Goal: Task Accomplishment & Management: Complete application form

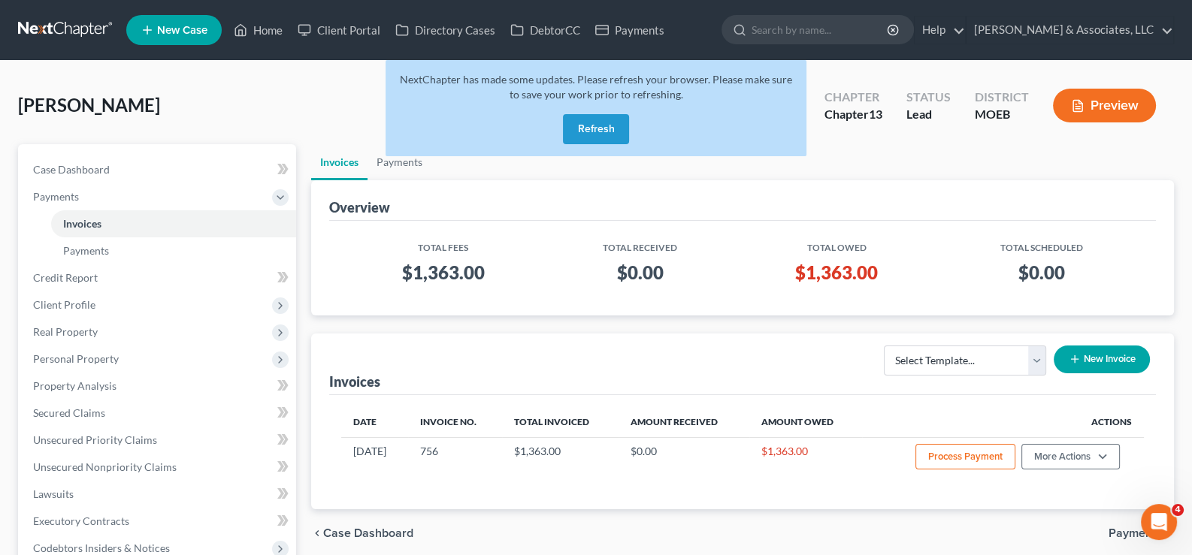
click at [611, 132] on button "Refresh" at bounding box center [596, 129] width 66 height 30
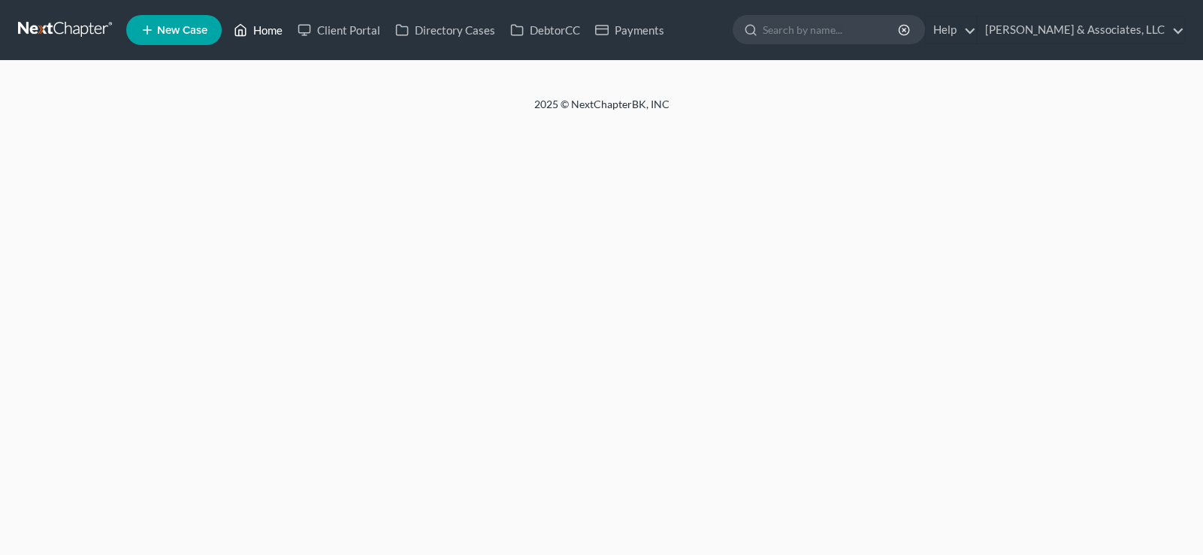
click at [267, 30] on link "Home" at bounding box center [258, 30] width 64 height 27
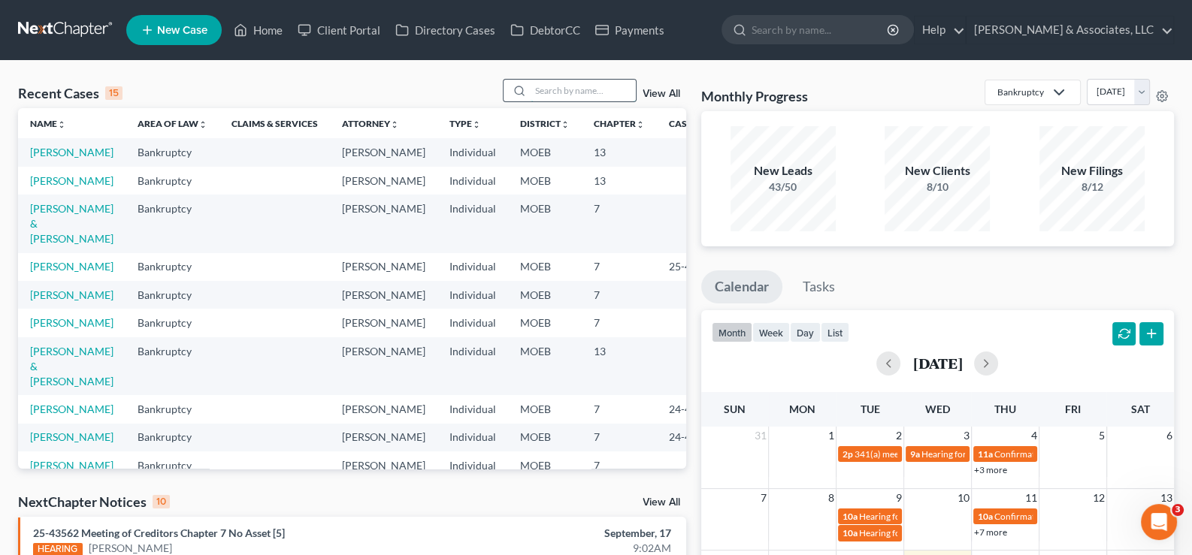
click at [575, 98] on input "search" at bounding box center [583, 91] width 105 height 22
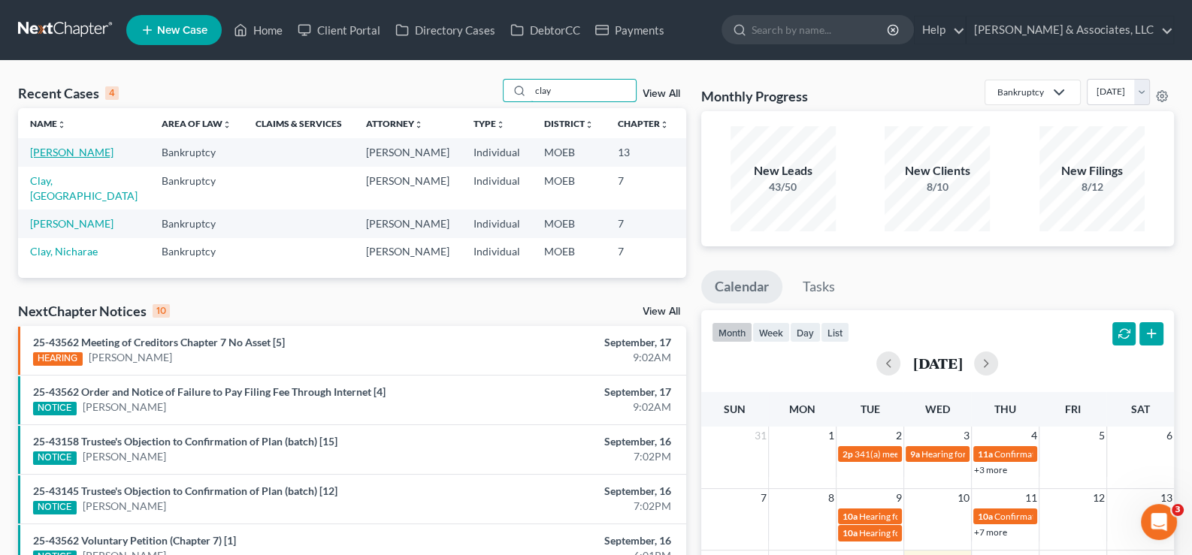
type input "clay"
click at [75, 156] on link "[PERSON_NAME]" at bounding box center [71, 152] width 83 height 13
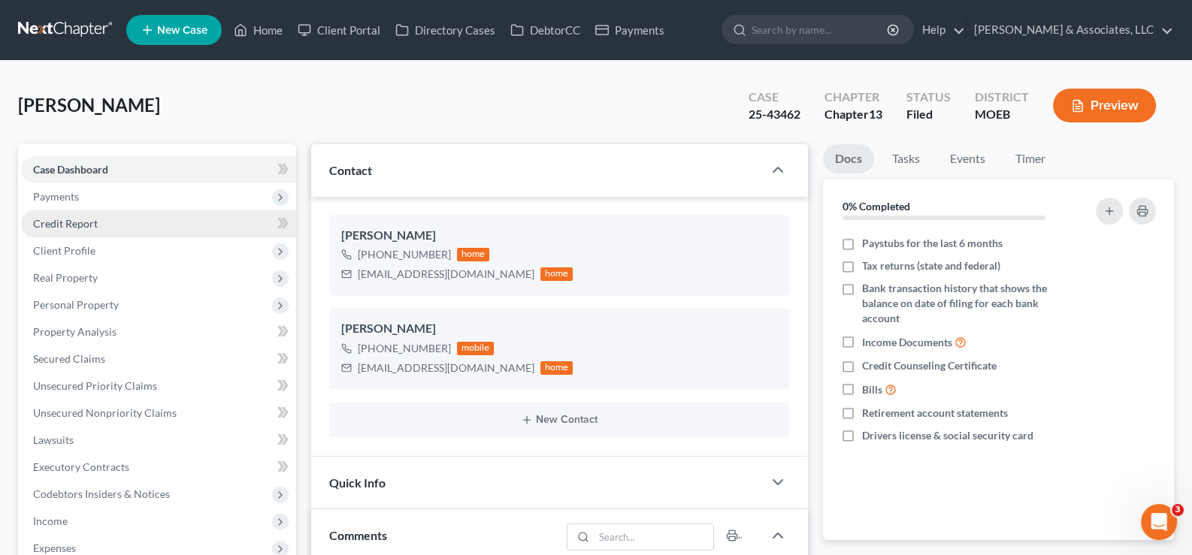
scroll to position [1191, 0]
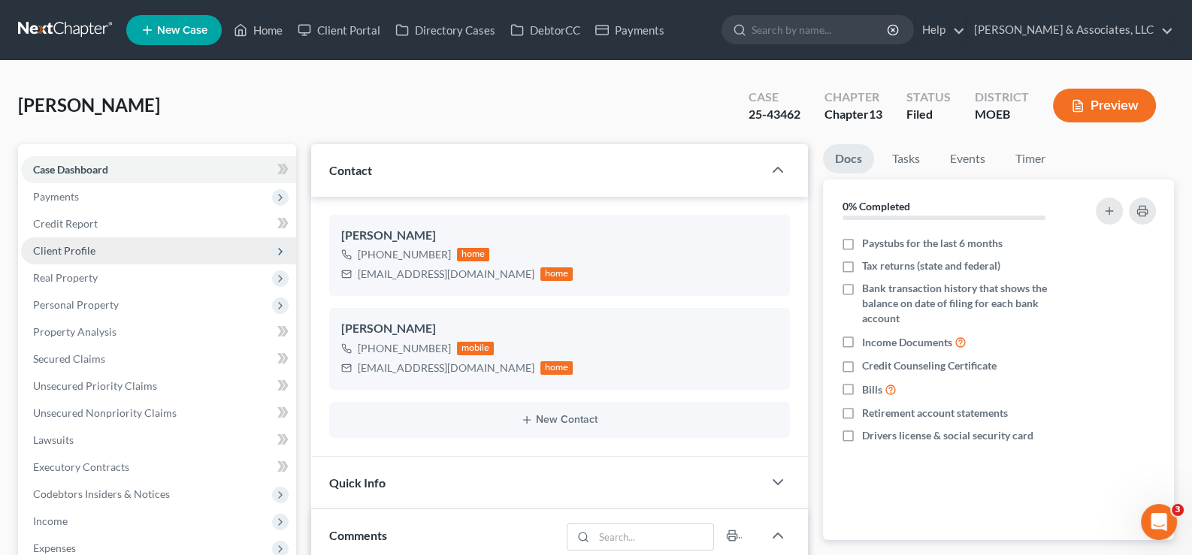
click at [54, 247] on span "Client Profile" at bounding box center [64, 250] width 62 height 13
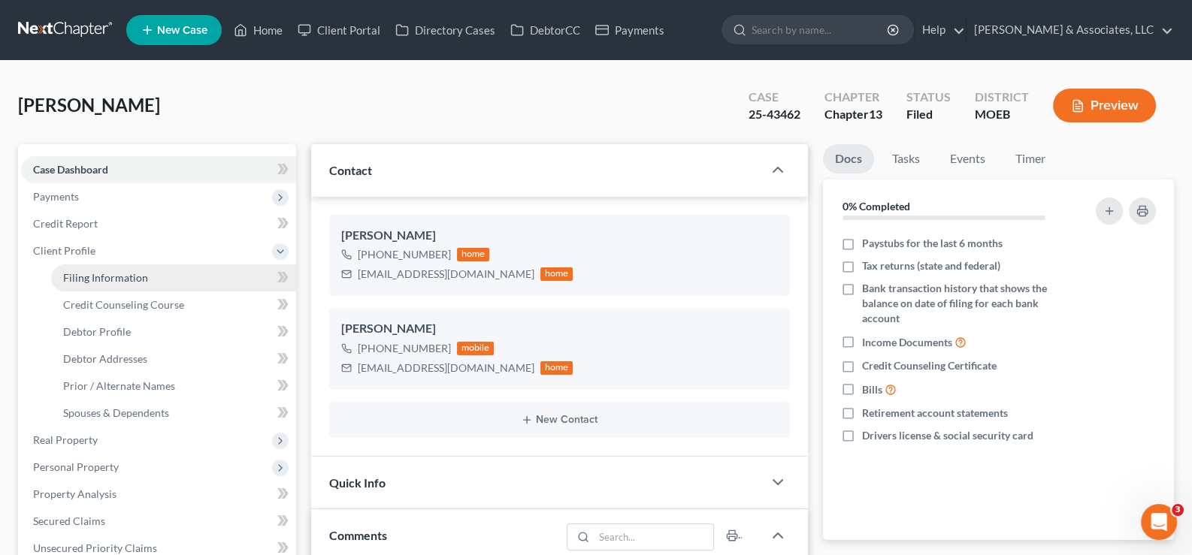
click at [80, 275] on span "Filing Information" at bounding box center [105, 277] width 85 height 13
select select "1"
select select "0"
select select "3"
select select "26"
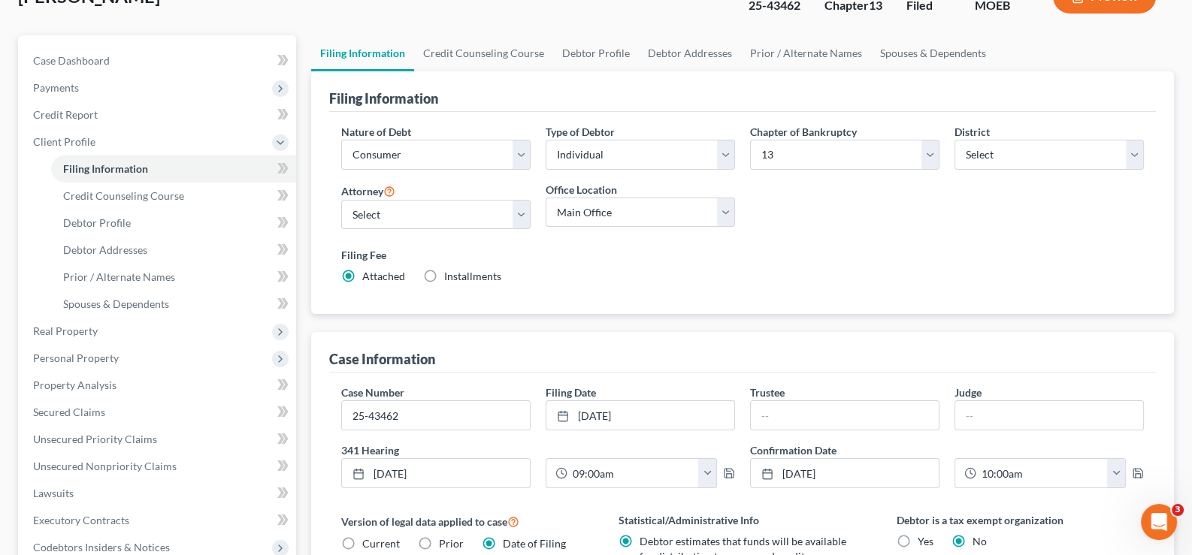
scroll to position [86, 0]
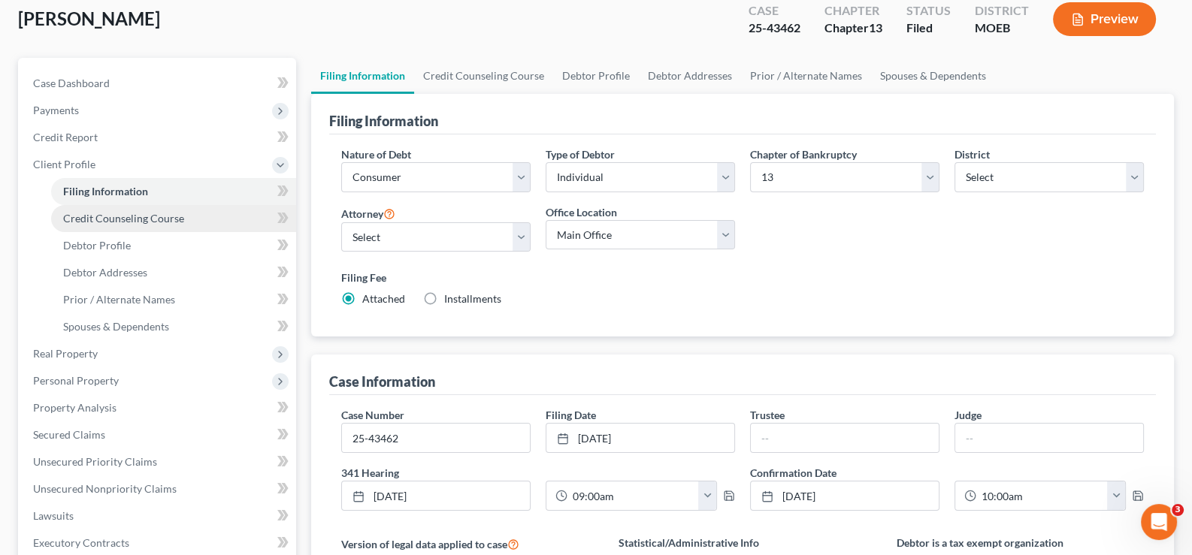
click at [163, 223] on span "Credit Counseling Course" at bounding box center [123, 218] width 121 height 13
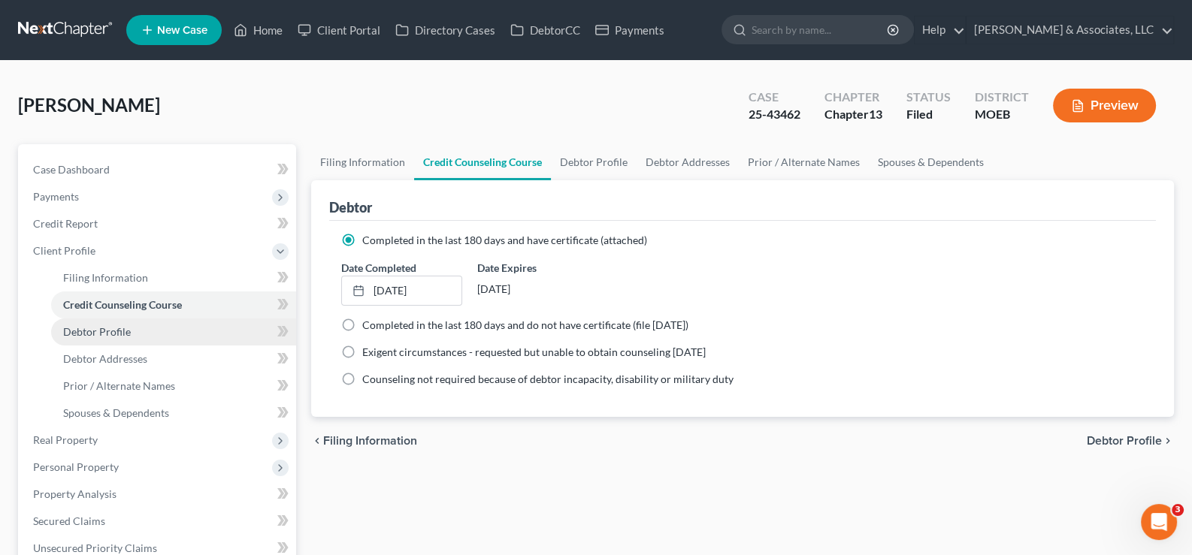
click at [92, 326] on span "Debtor Profile" at bounding box center [97, 331] width 68 height 13
select select "1"
select select "2"
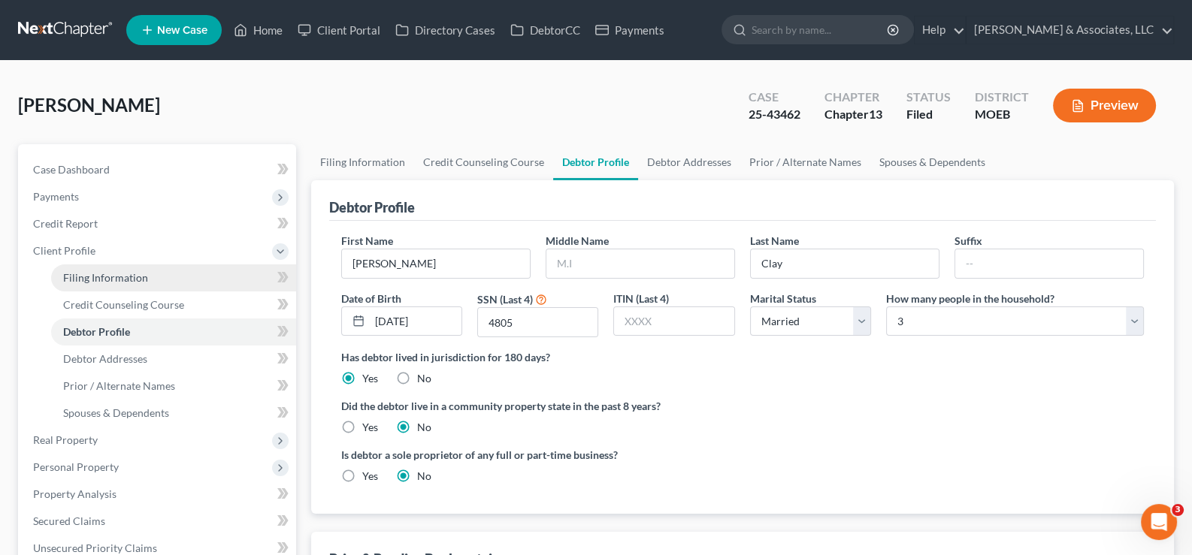
click at [89, 274] on span "Filing Information" at bounding box center [105, 277] width 85 height 13
select select "1"
select select "0"
select select "3"
select select "45"
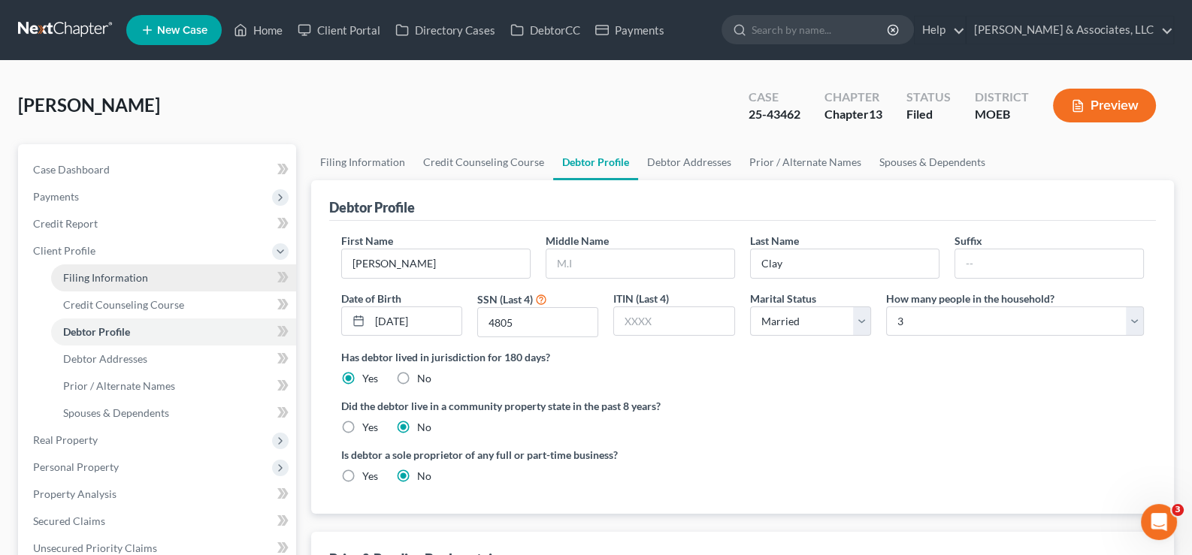
select select "0"
select select "26"
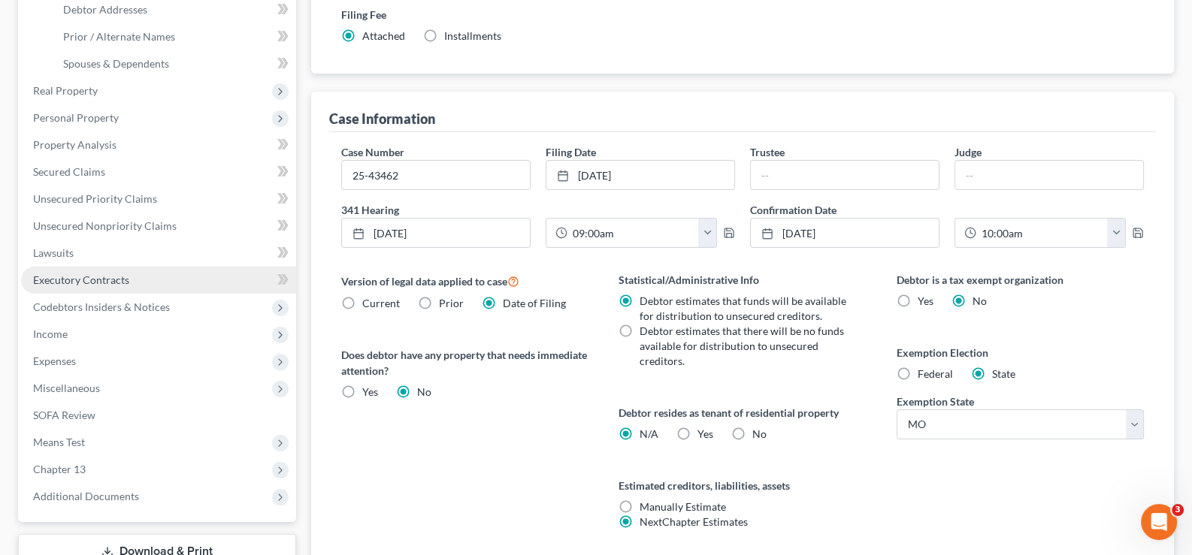
scroll to position [451, 0]
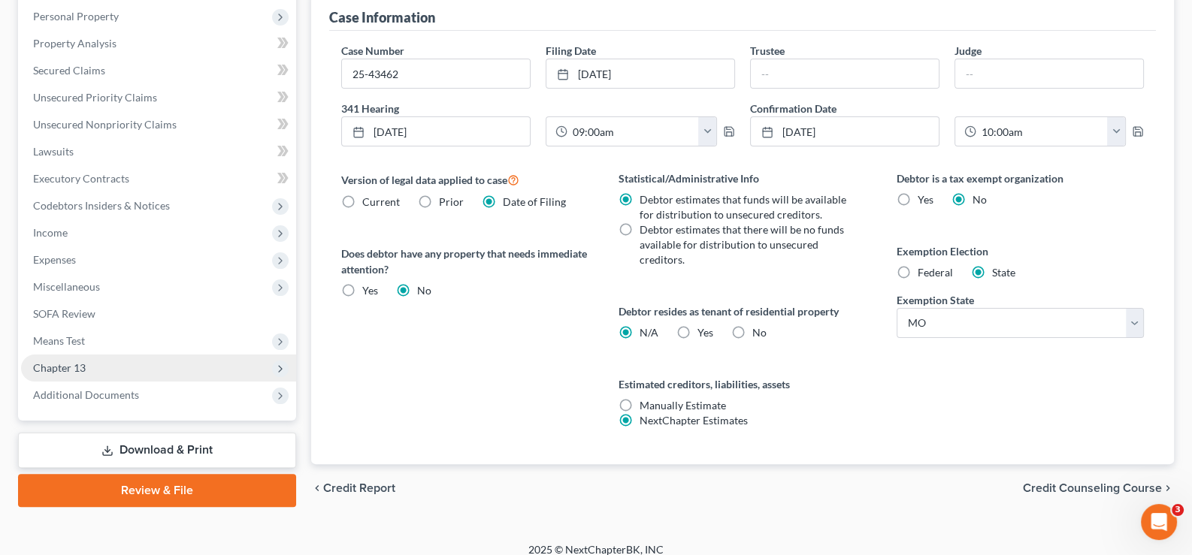
click at [286, 364] on icon at bounding box center [280, 369] width 12 height 12
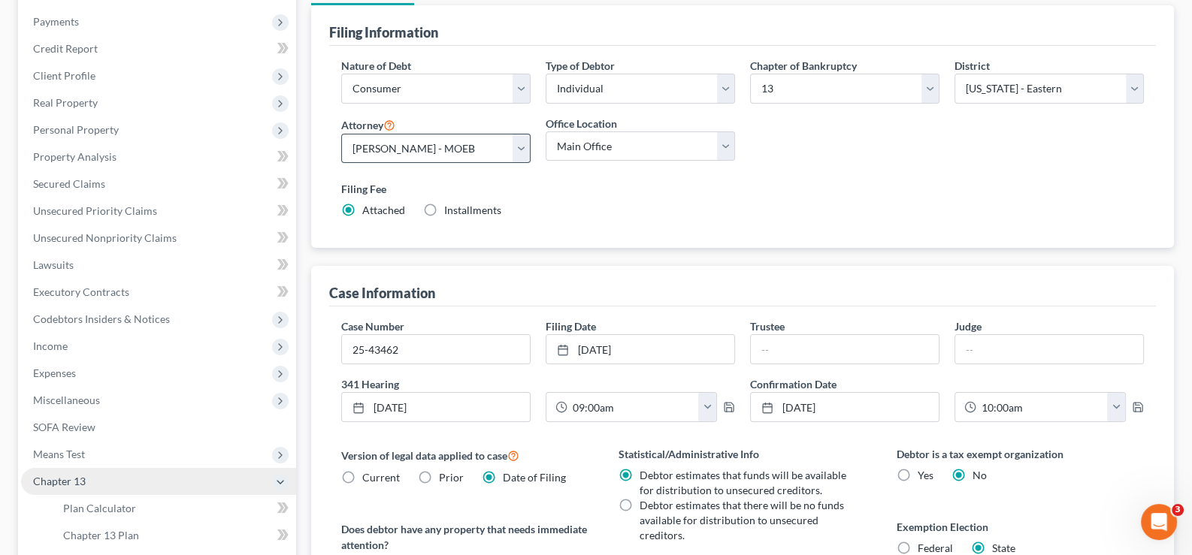
scroll to position [0, 0]
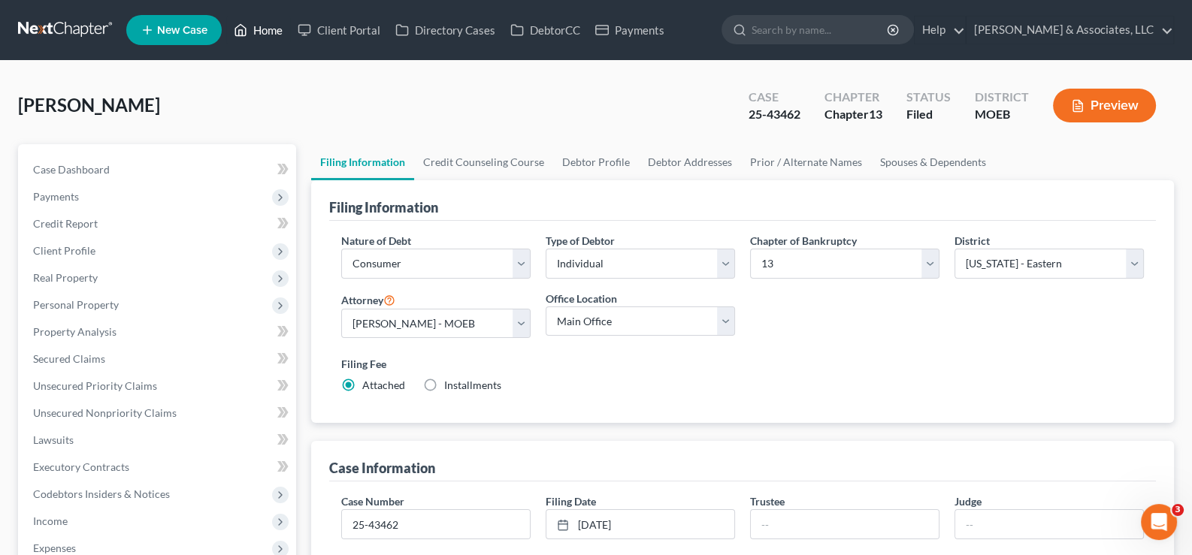
click at [269, 30] on link "Home" at bounding box center [258, 30] width 64 height 27
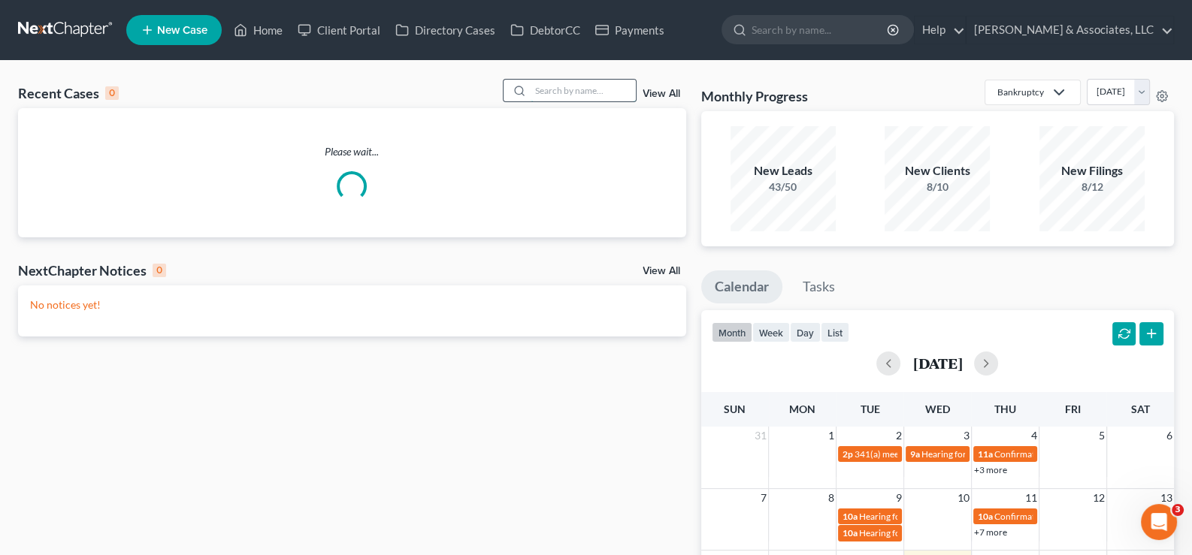
click at [558, 95] on input "search" at bounding box center [583, 91] width 105 height 22
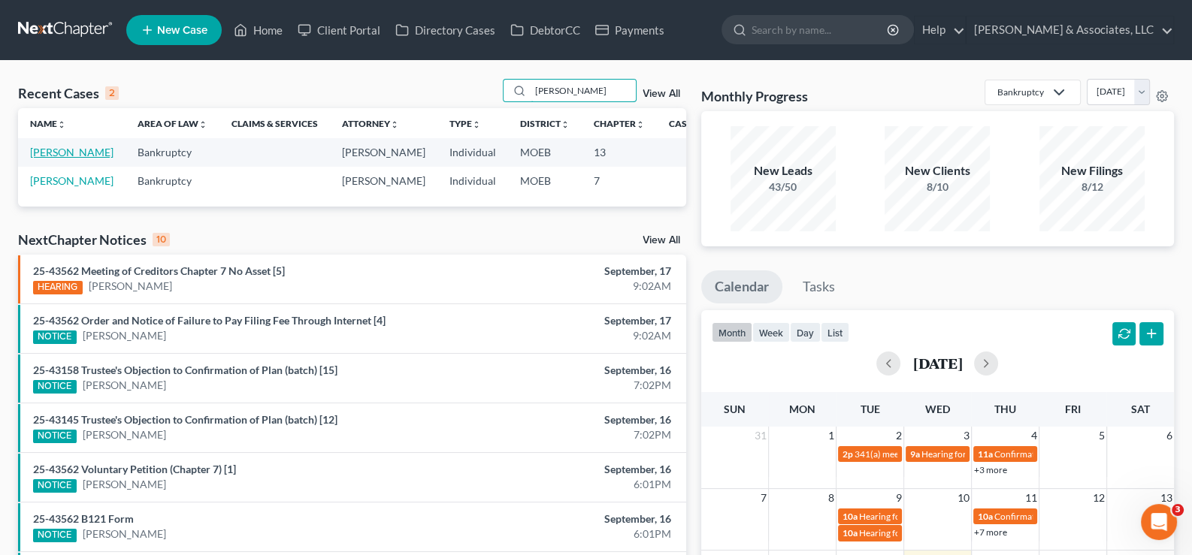
type input "[PERSON_NAME]"
click at [52, 159] on link "[PERSON_NAME]" at bounding box center [71, 152] width 83 height 13
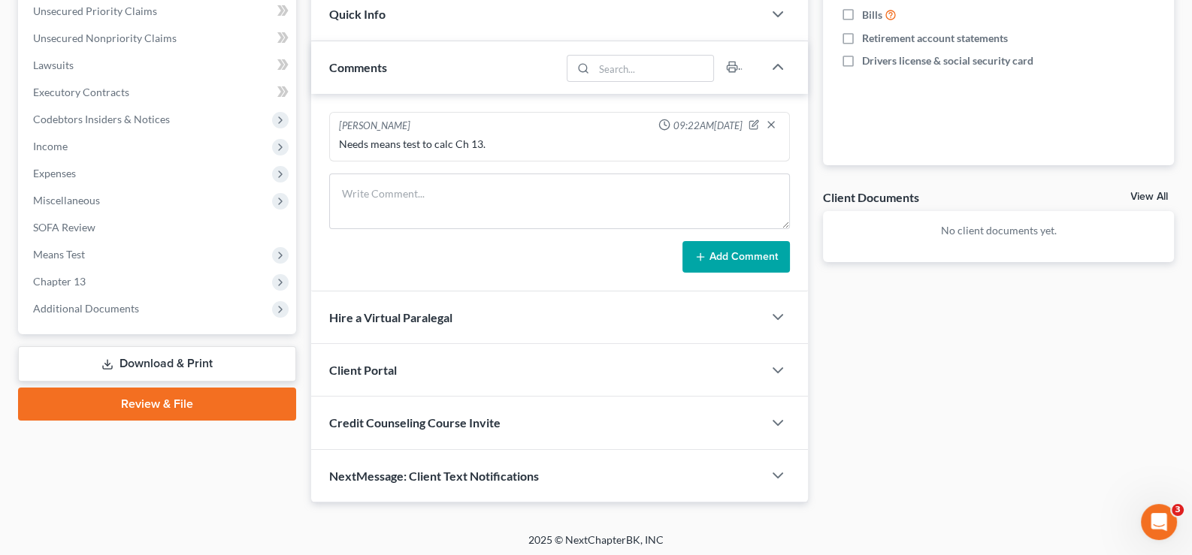
scroll to position [375, 0]
click at [63, 168] on span "Expenses" at bounding box center [54, 173] width 43 height 13
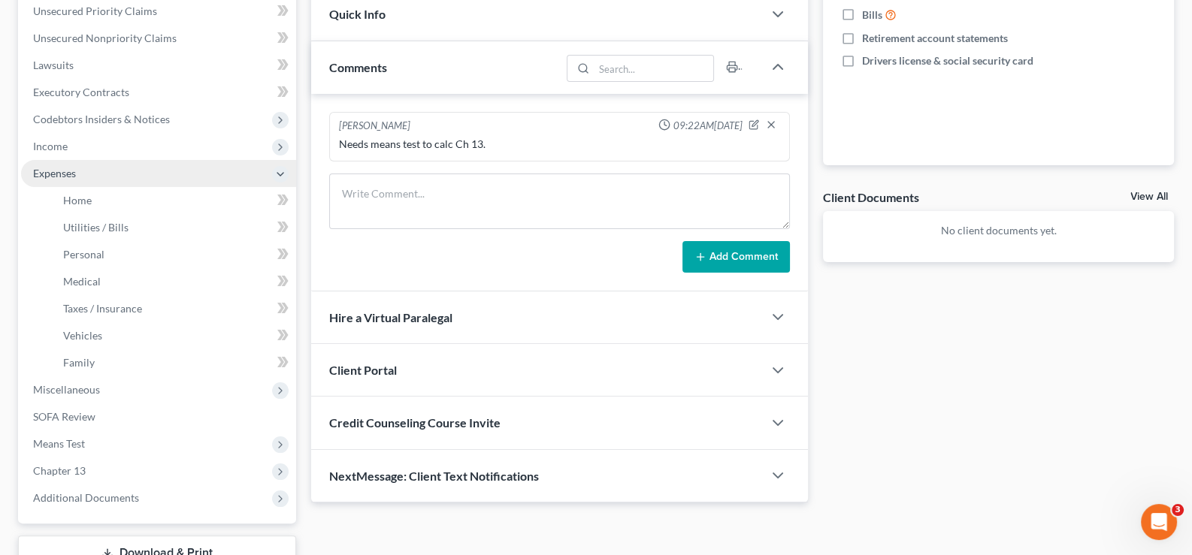
click at [63, 168] on span "Expenses" at bounding box center [54, 173] width 43 height 13
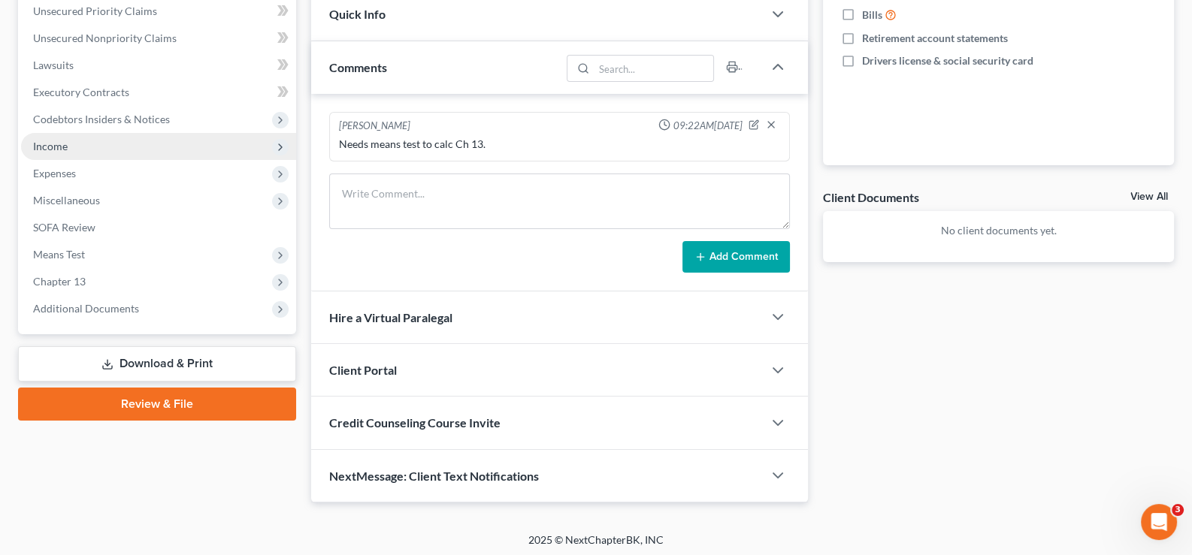
click at [56, 140] on span "Income" at bounding box center [50, 146] width 35 height 13
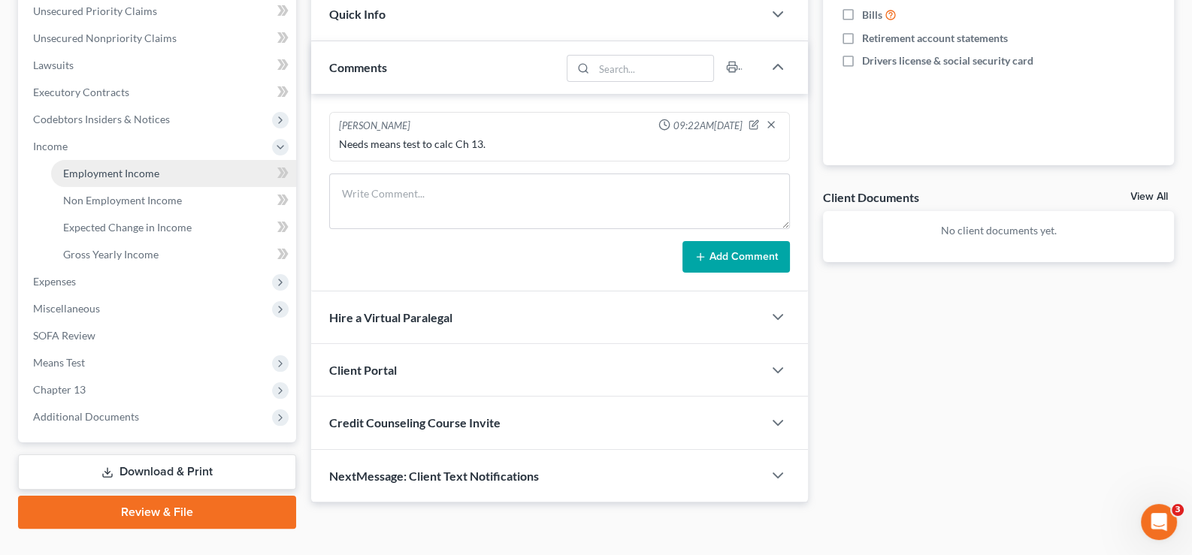
click at [136, 171] on span "Employment Income" at bounding box center [111, 173] width 96 height 13
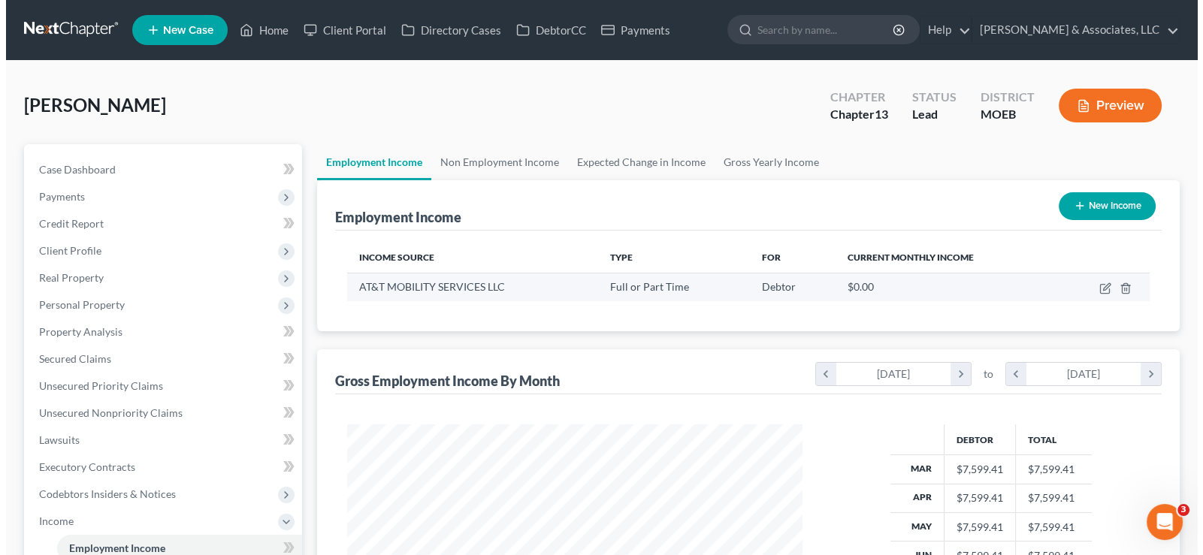
scroll to position [268, 486]
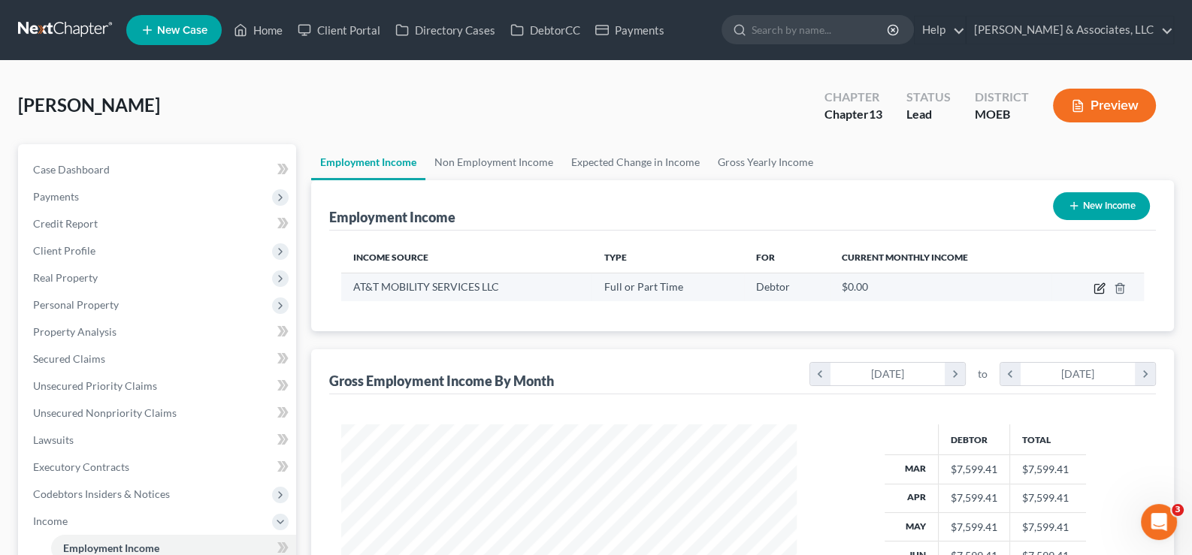
click at [1095, 288] on icon "button" at bounding box center [1100, 289] width 12 height 12
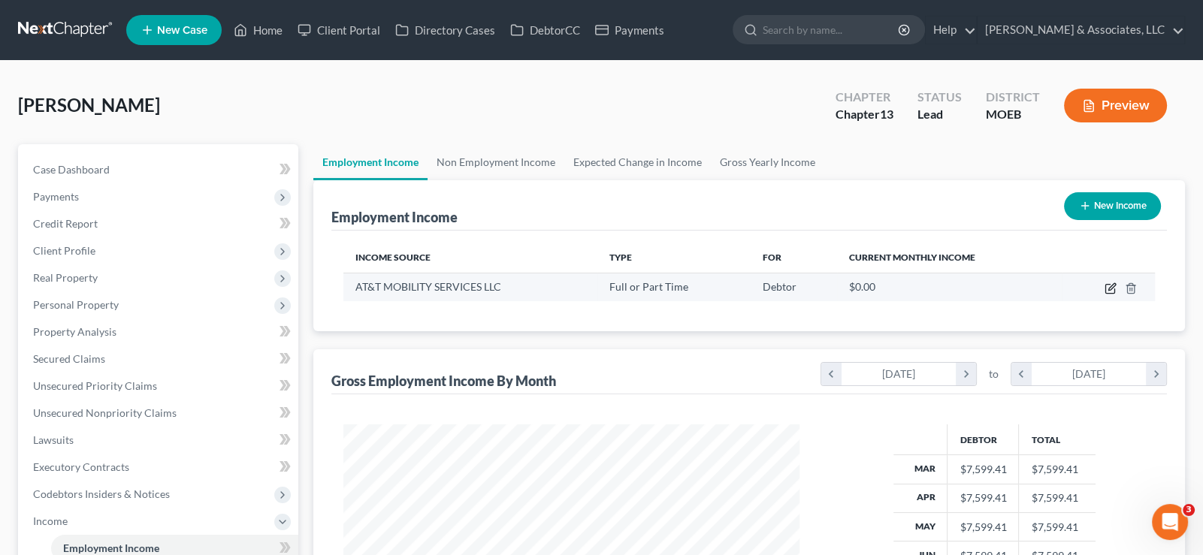
select select "0"
select select "10"
select select "2"
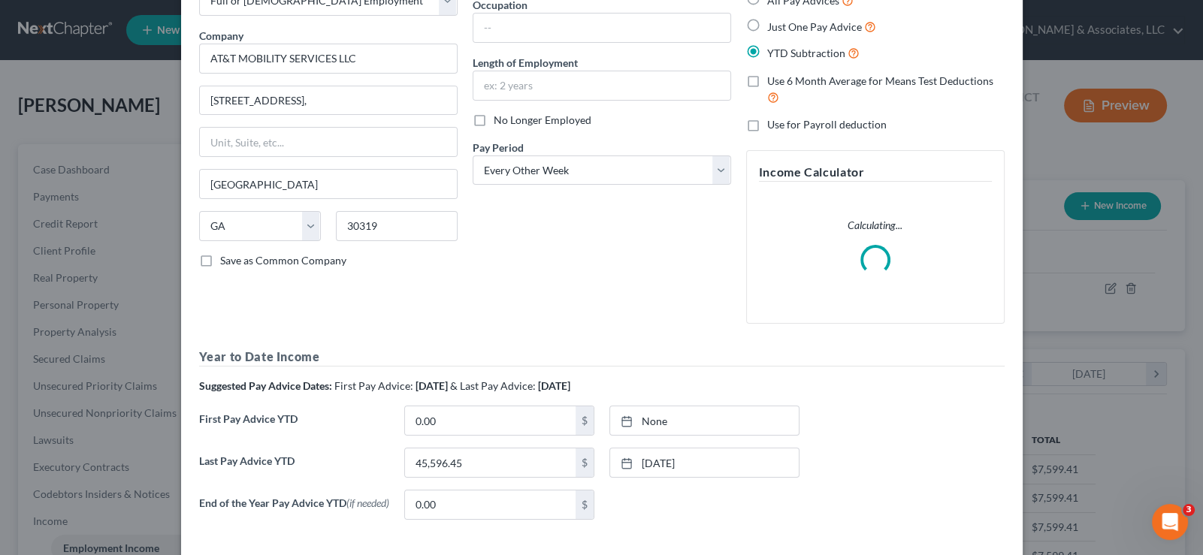
scroll to position [172, 0]
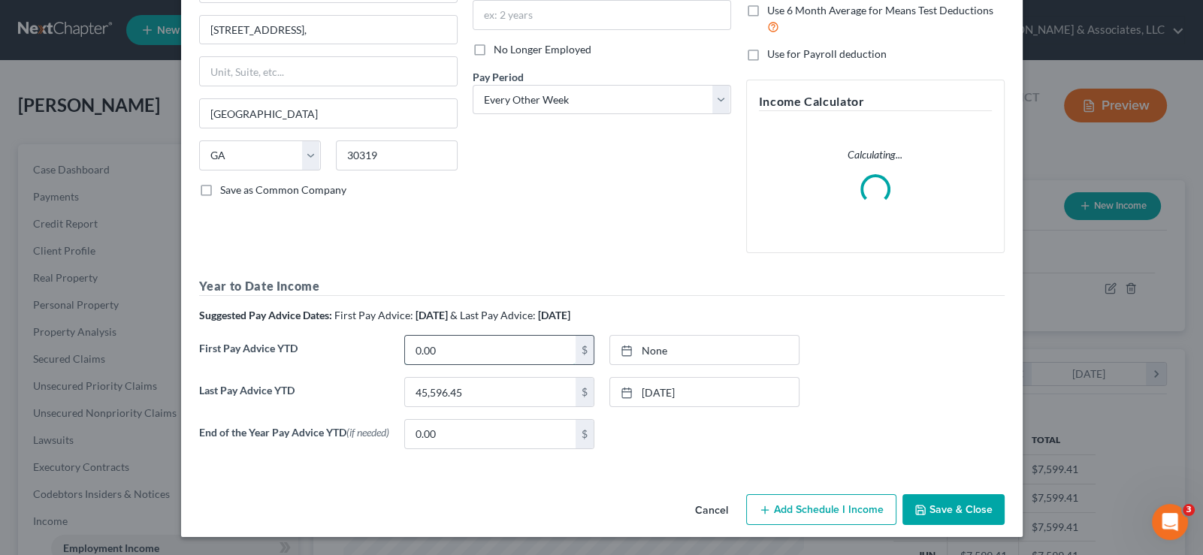
click at [443, 345] on input "0.00" at bounding box center [490, 350] width 171 height 29
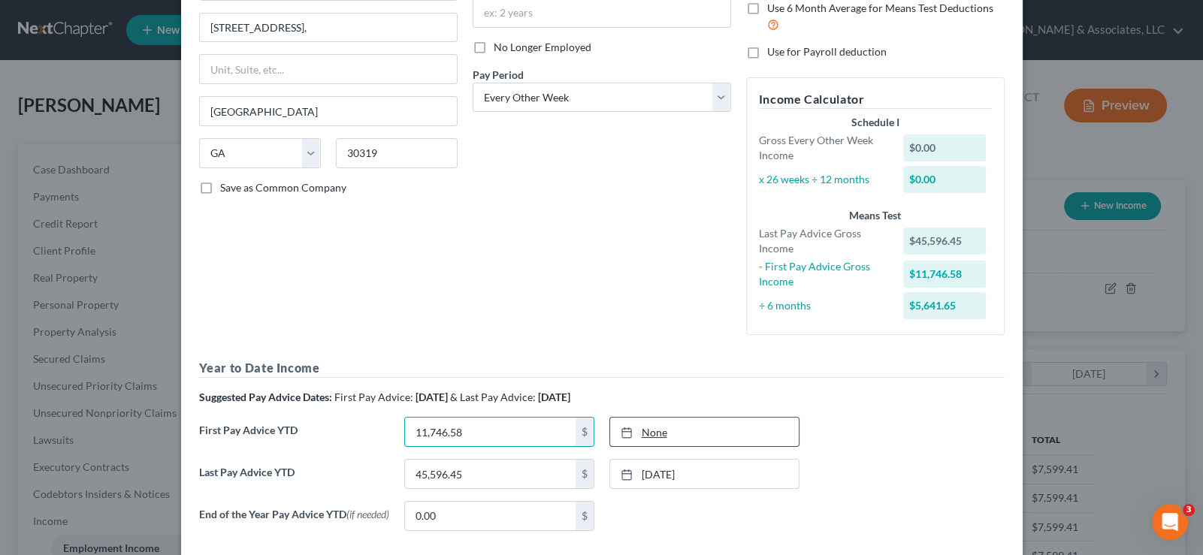
type input "11,746.58"
type input "[DATE]"
click at [632, 435] on div at bounding box center [631, 432] width 21 height 13
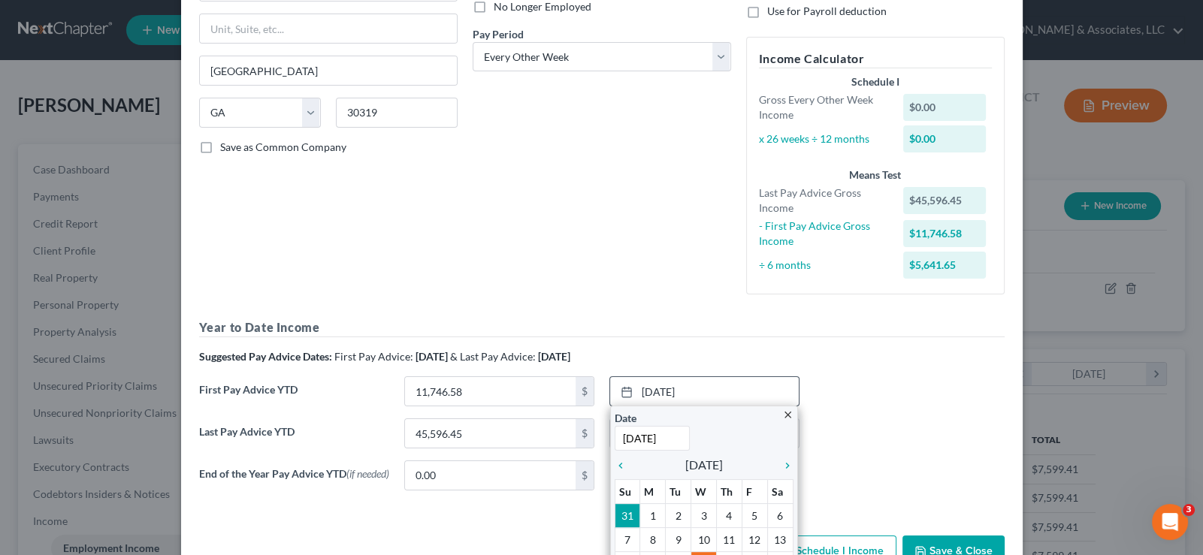
scroll to position [306, 0]
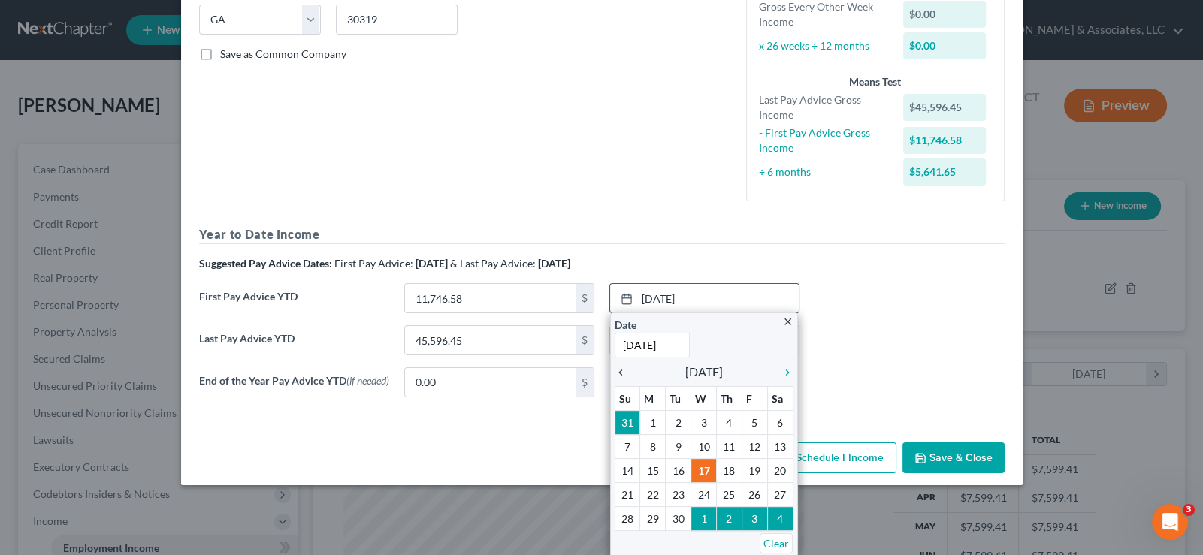
click at [616, 370] on icon "chevron_left" at bounding box center [625, 373] width 20 height 12
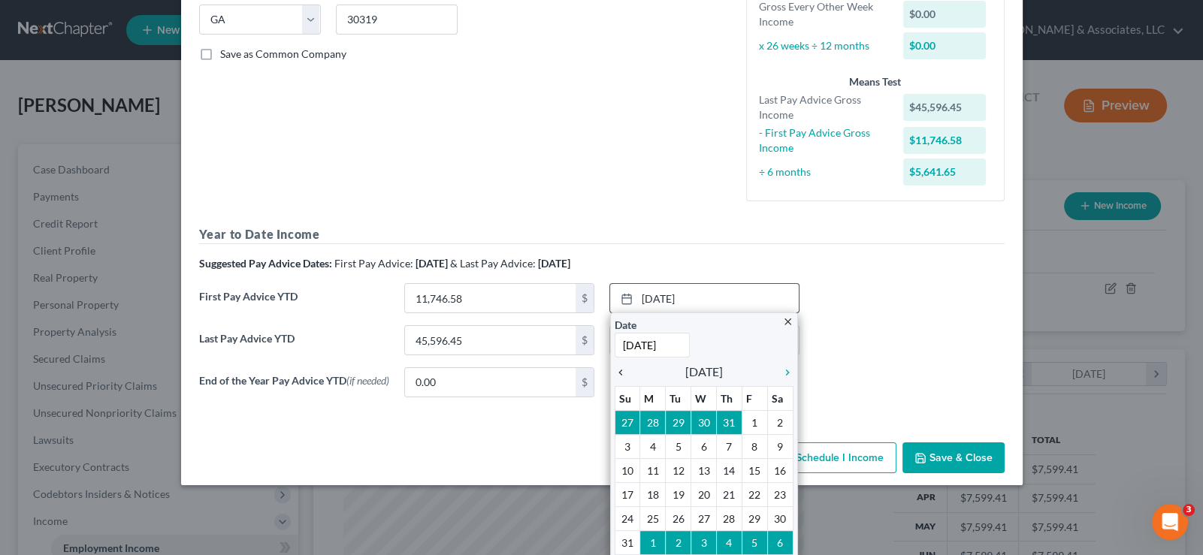
click at [616, 370] on icon "chevron_left" at bounding box center [625, 373] width 20 height 12
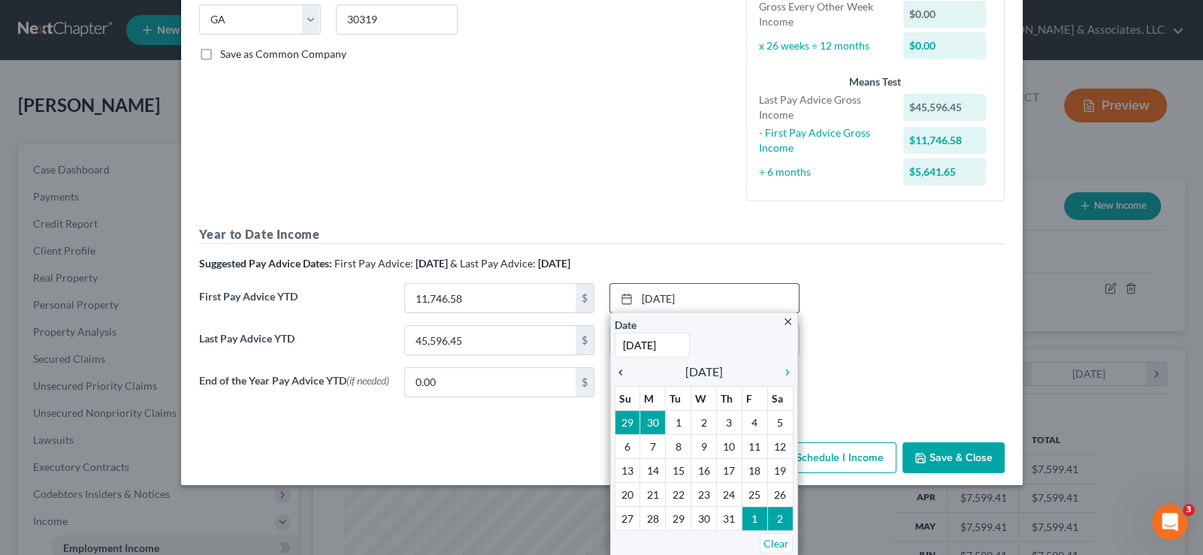
click at [616, 370] on icon "chevron_left" at bounding box center [625, 373] width 20 height 12
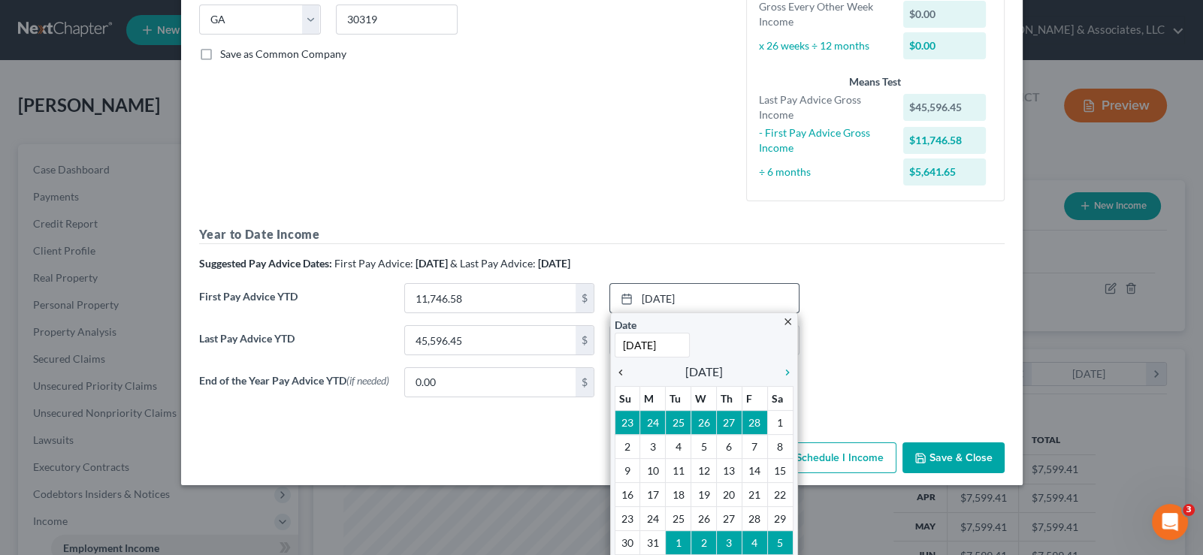
click at [616, 370] on icon "chevron_left" at bounding box center [625, 373] width 20 height 12
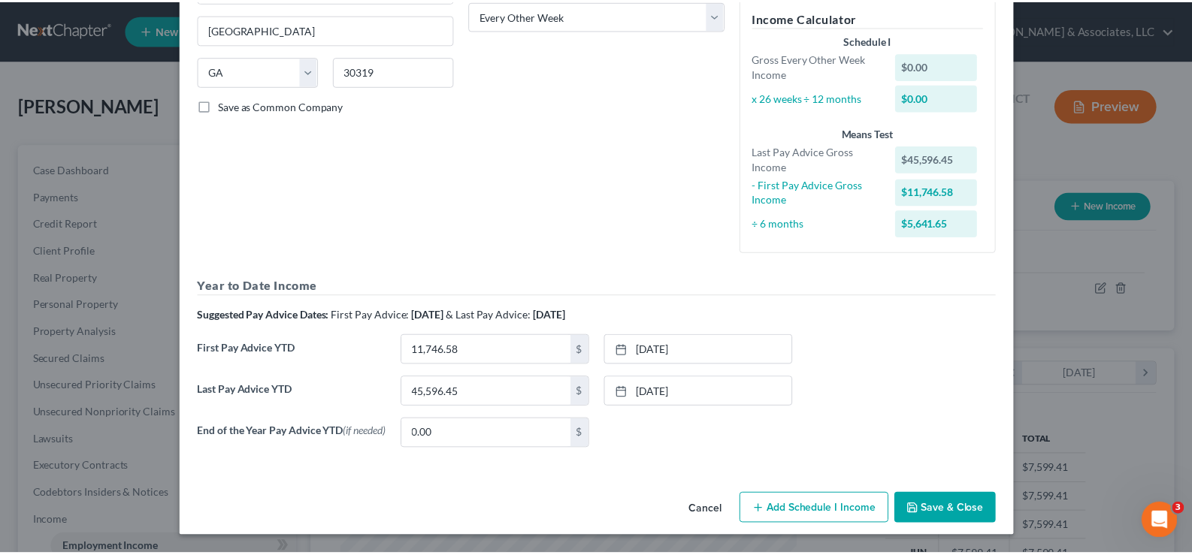
scroll to position [256, 0]
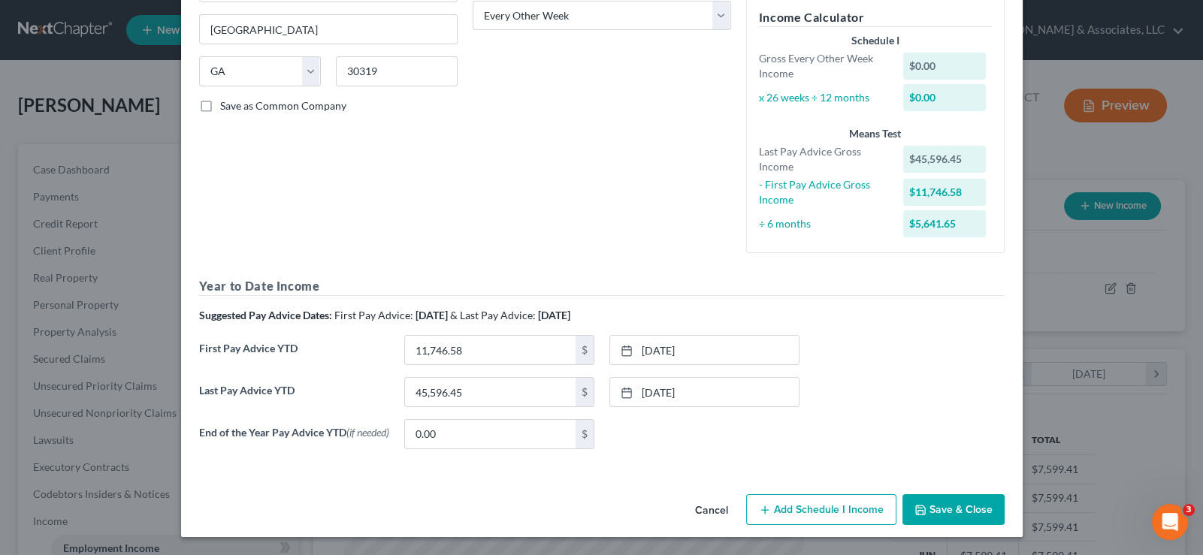
click at [934, 508] on button "Save & Close" at bounding box center [954, 511] width 102 height 32
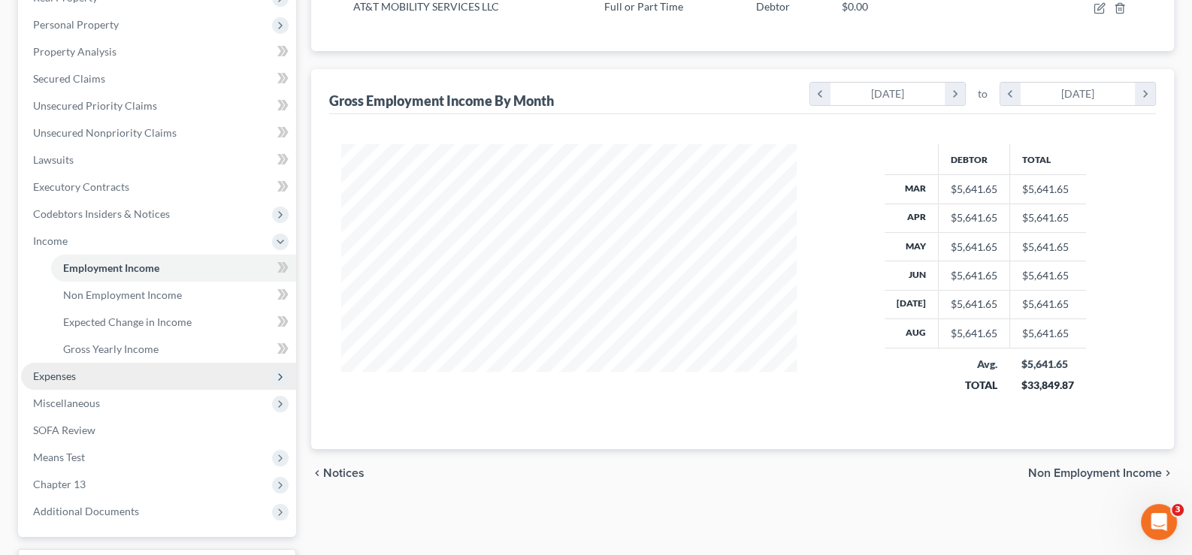
scroll to position [300, 0]
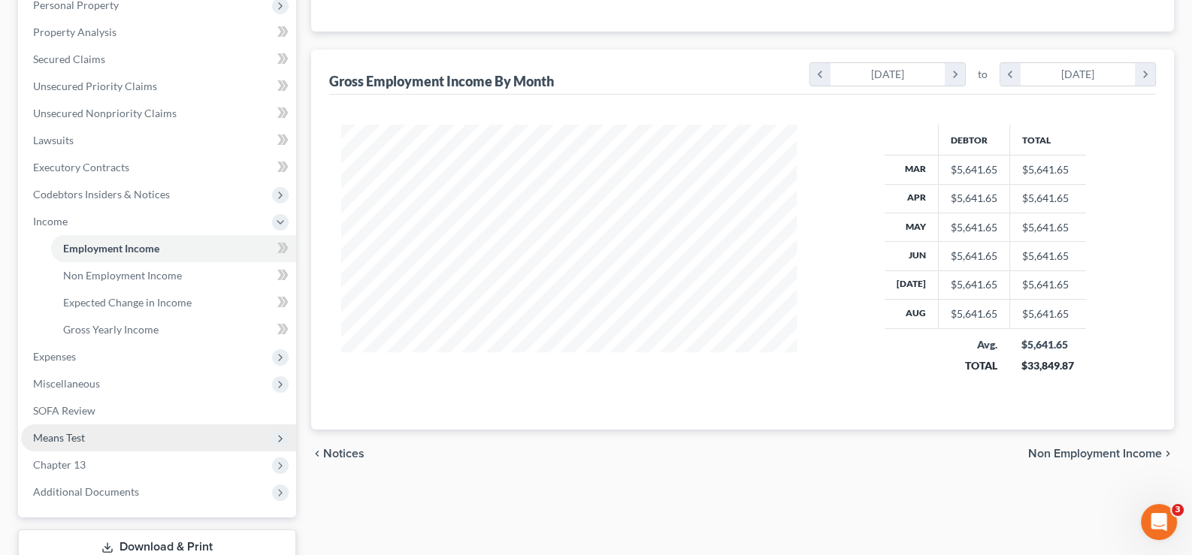
click at [52, 437] on span "Means Test" at bounding box center [59, 437] width 52 height 13
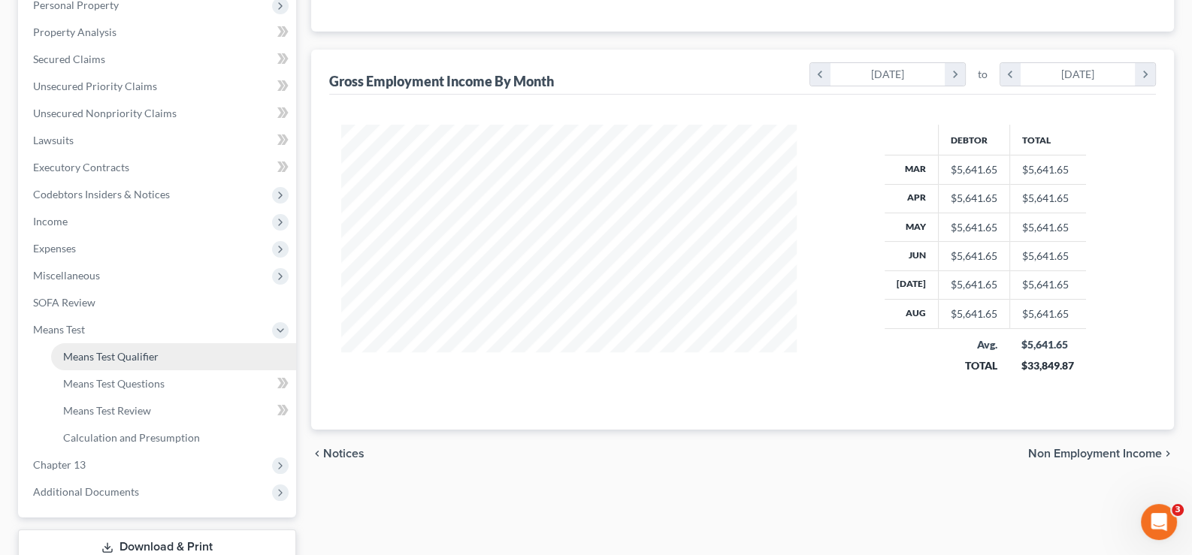
click at [129, 353] on span "Means Test Qualifier" at bounding box center [110, 356] width 95 height 13
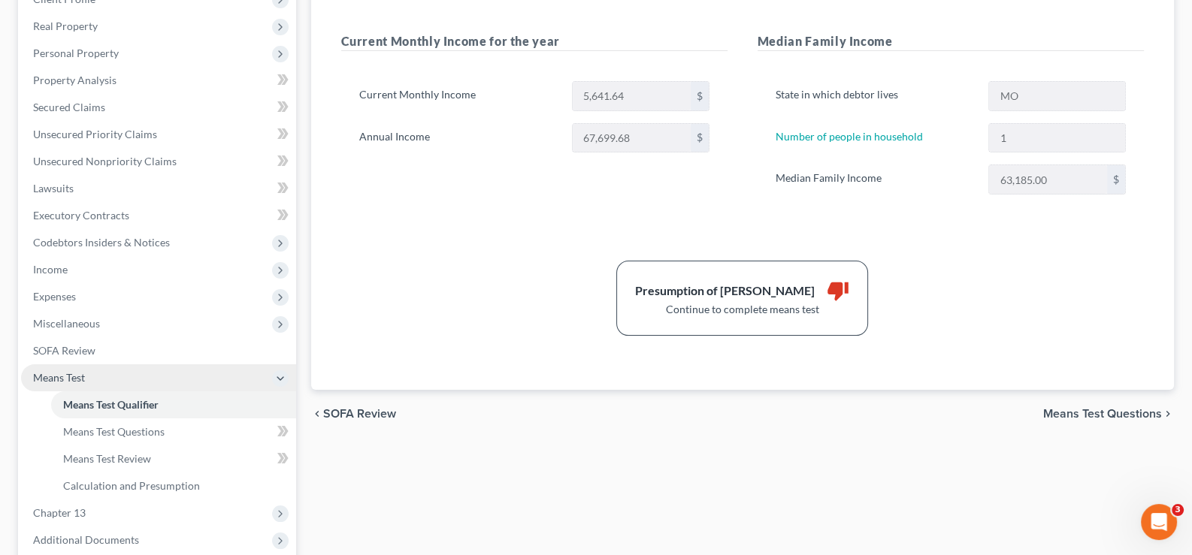
scroll to position [300, 0]
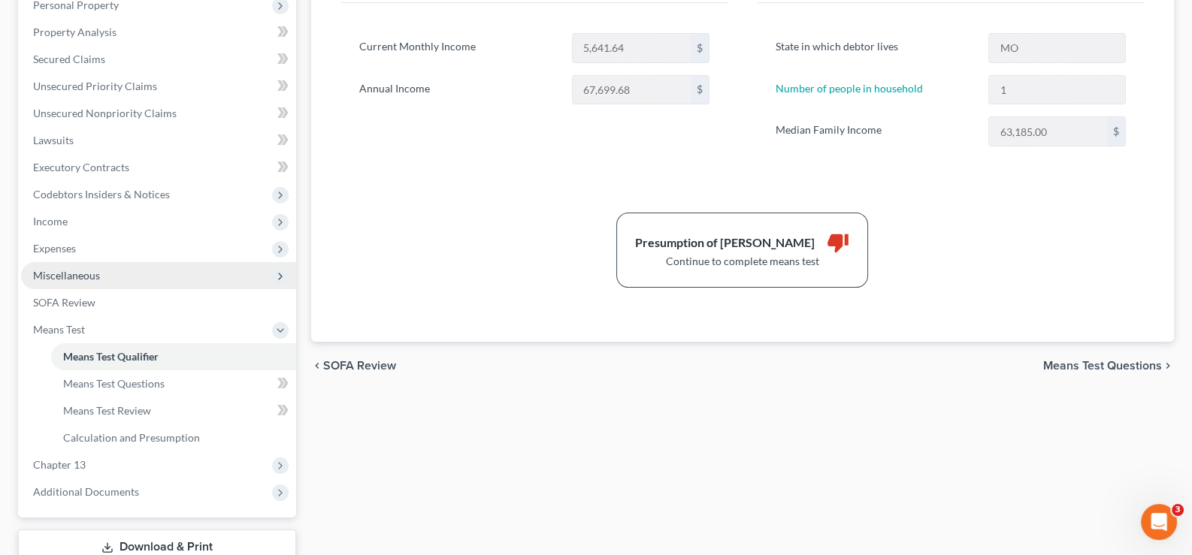
drag, startPoint x: 35, startPoint y: 328, endPoint x: 41, endPoint y: 280, distance: 48.6
click at [35, 323] on span "Means Test" at bounding box center [59, 329] width 52 height 13
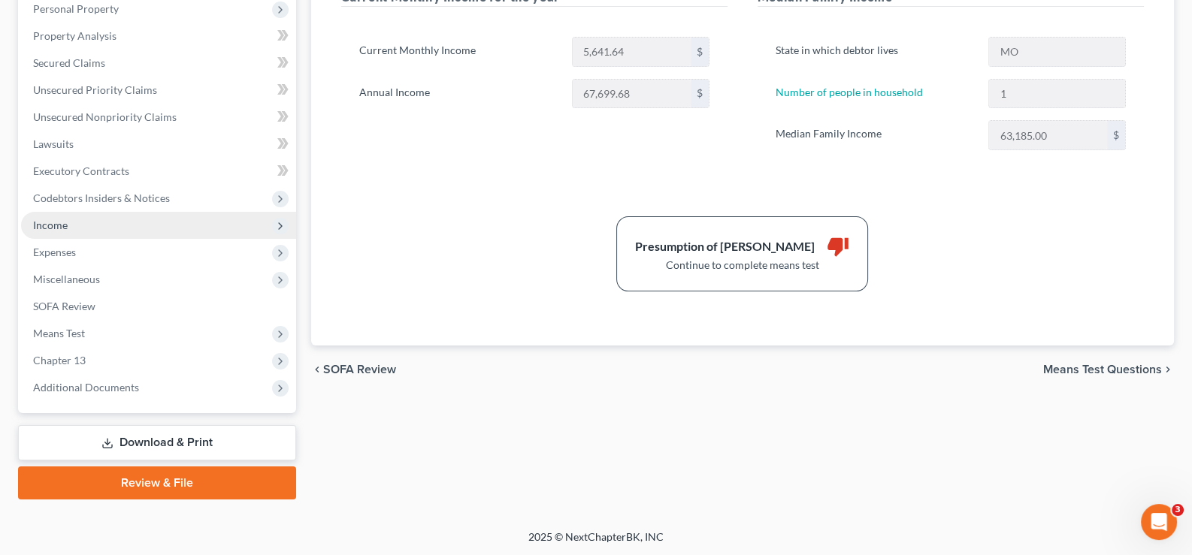
click at [43, 214] on span "Income" at bounding box center [158, 225] width 275 height 27
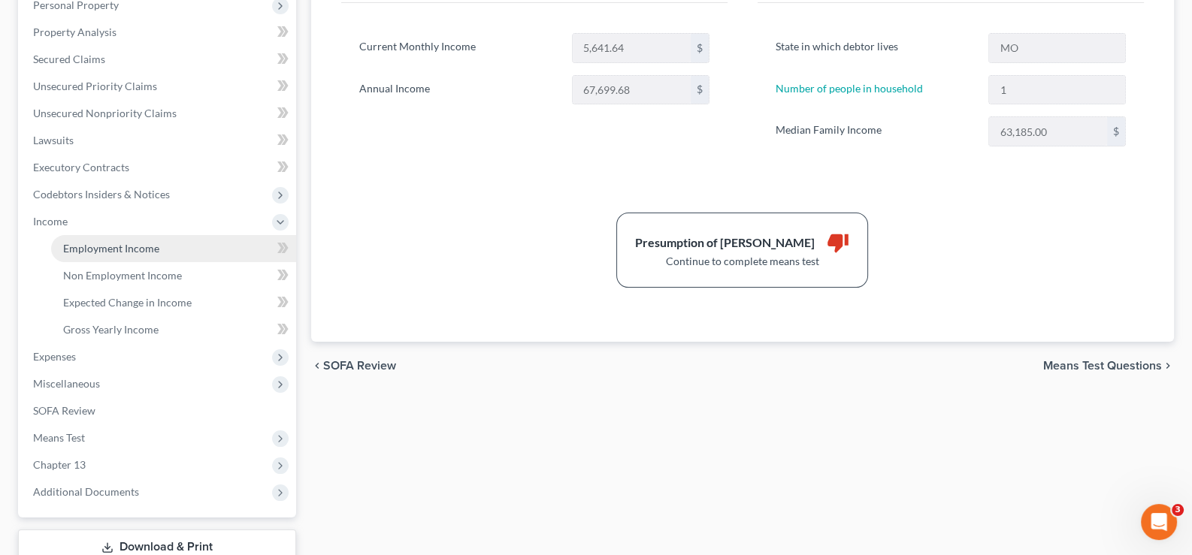
click at [101, 244] on span "Employment Income" at bounding box center [111, 248] width 96 height 13
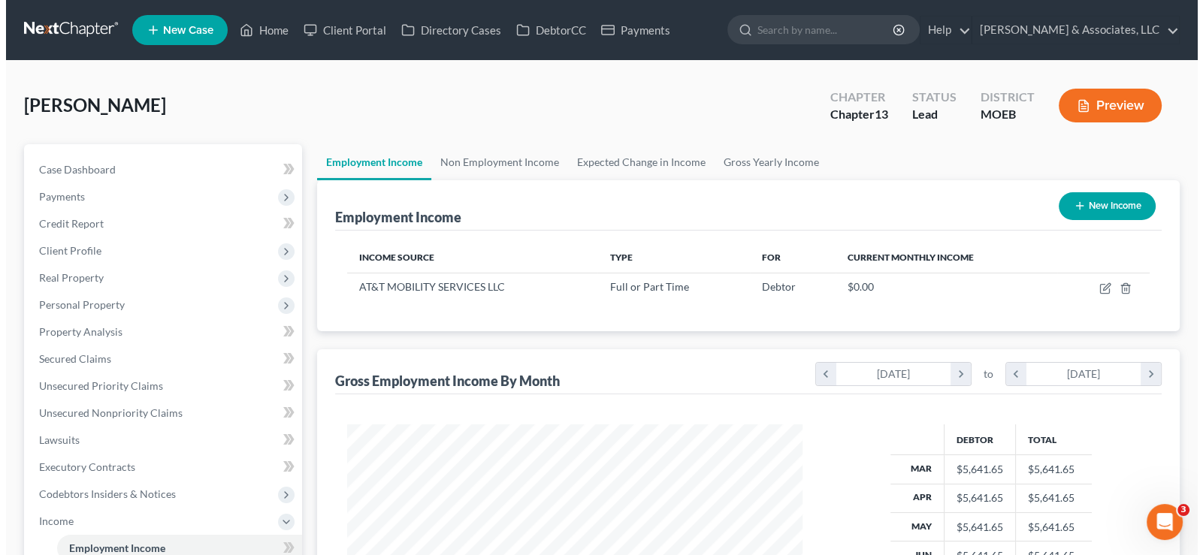
scroll to position [268, 486]
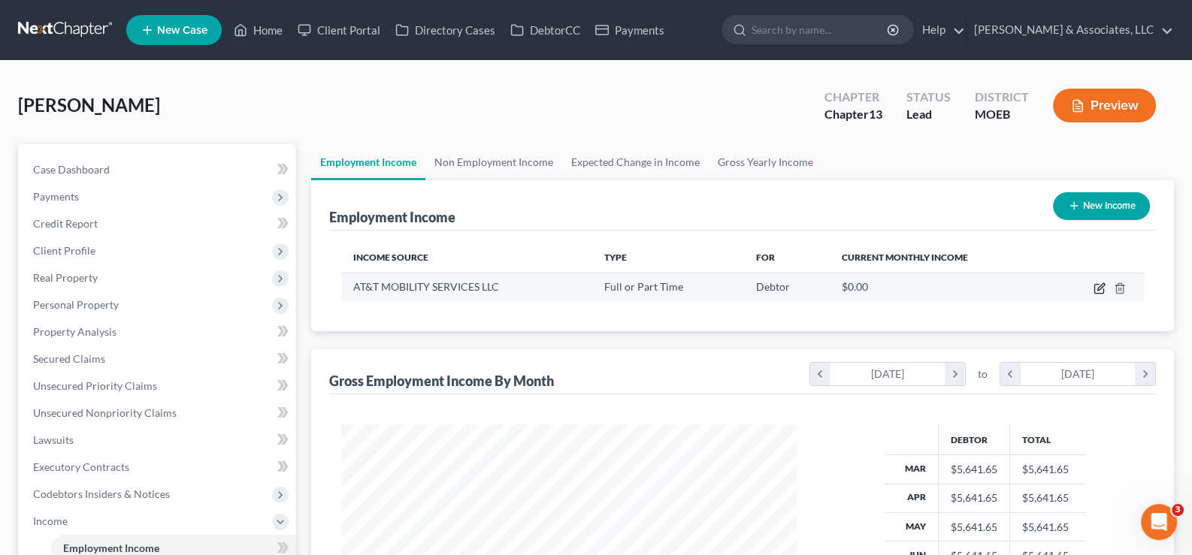
click at [1102, 285] on icon "button" at bounding box center [1100, 289] width 12 height 12
select select "0"
select select "10"
select select "2"
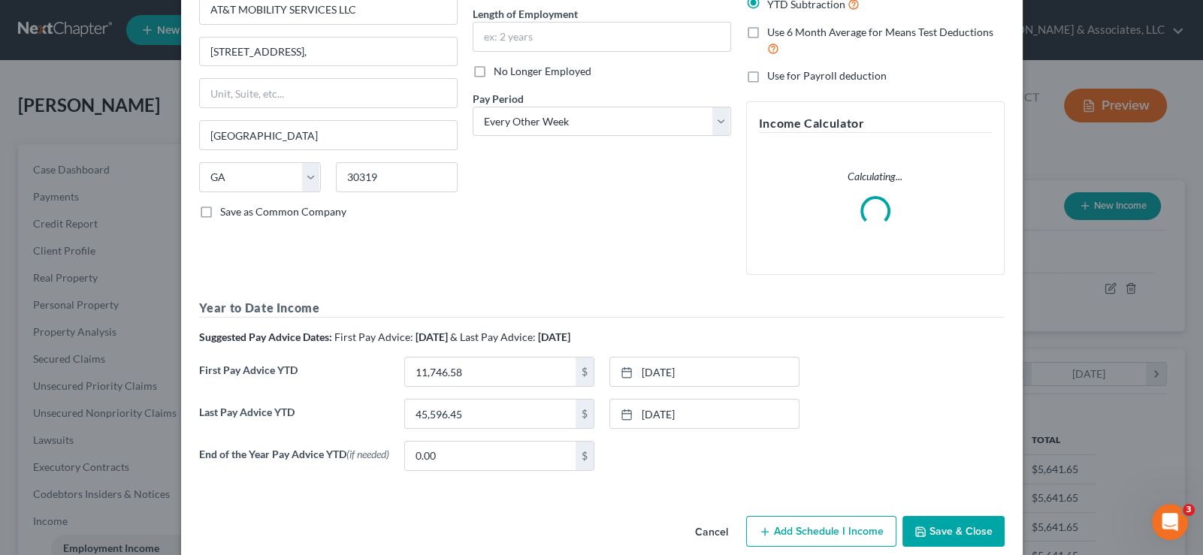
scroll to position [150, 0]
